Goal: Information Seeking & Learning: Learn about a topic

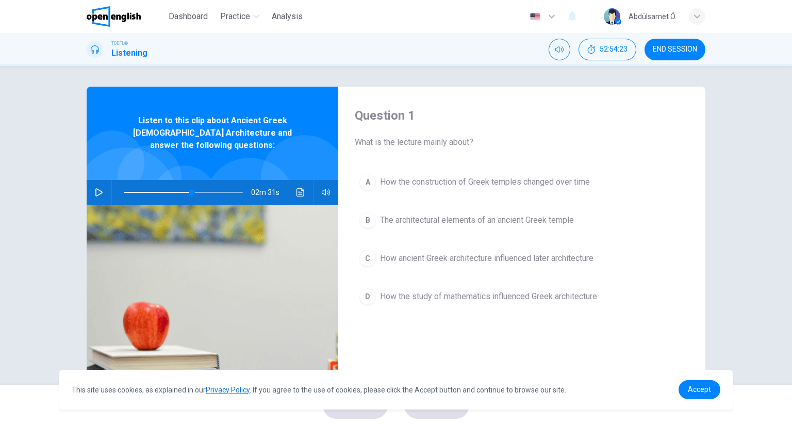
scroll to position [157, 0]
drag, startPoint x: 351, startPoint y: 139, endPoint x: 384, endPoint y: 139, distance: 33.5
click at [384, 139] on div "Question 1 What is the lecture mainly about? A How the construction of Greek te…" at bounding box center [521, 266] width 367 height 358
drag, startPoint x: 384, startPoint y: 139, endPoint x: 475, endPoint y: 155, distance: 92.6
click at [475, 155] on div "Question 1 What is the lecture mainly about? A How the construction of Greek te…" at bounding box center [521, 266] width 367 height 358
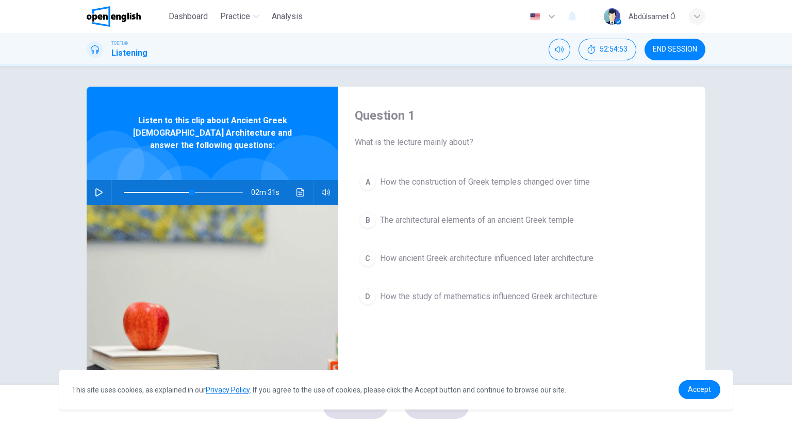
drag, startPoint x: 473, startPoint y: 143, endPoint x: 361, endPoint y: 157, distance: 112.7
click at [361, 157] on div "Question 1 What is the lecture mainly about? A How the construction of Greek te…" at bounding box center [521, 266] width 367 height 358
click at [695, 392] on span "Accept" at bounding box center [699, 389] width 23 height 8
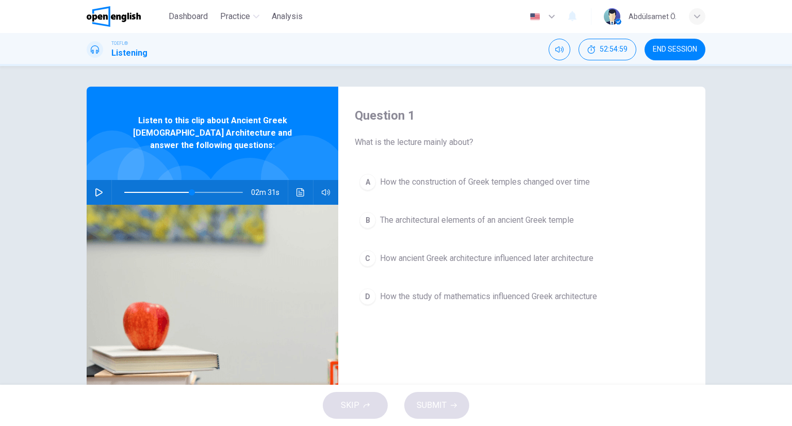
drag, startPoint x: 353, startPoint y: 137, endPoint x: 474, endPoint y: 142, distance: 121.2
click at [474, 142] on span "What is the lecture mainly about?" at bounding box center [522, 142] width 334 height 12
drag, startPoint x: 474, startPoint y: 142, endPoint x: 437, endPoint y: 145, distance: 37.3
click at [437, 145] on span "What is the lecture mainly about?" at bounding box center [522, 142] width 334 height 12
click at [351, 397] on div "SKIP SUBMIT" at bounding box center [396, 405] width 792 height 41
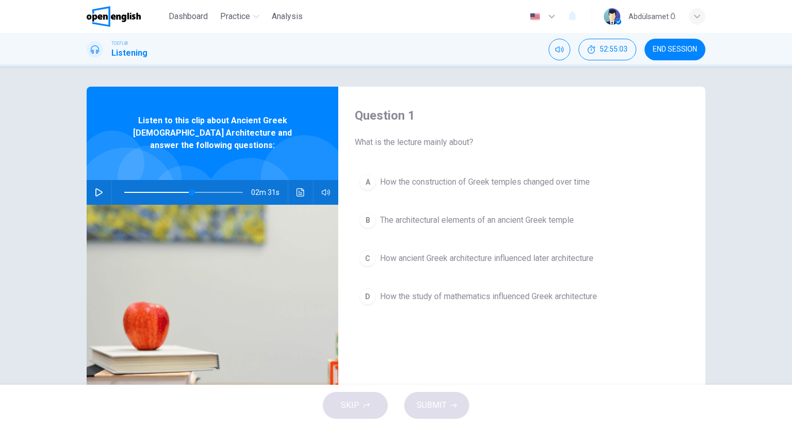
click at [516, 413] on div "SKIP SUBMIT" at bounding box center [396, 405] width 792 height 41
click at [654, 48] on span "END SESSION" at bounding box center [675, 49] width 44 height 8
